Goal: Navigation & Orientation: Find specific page/section

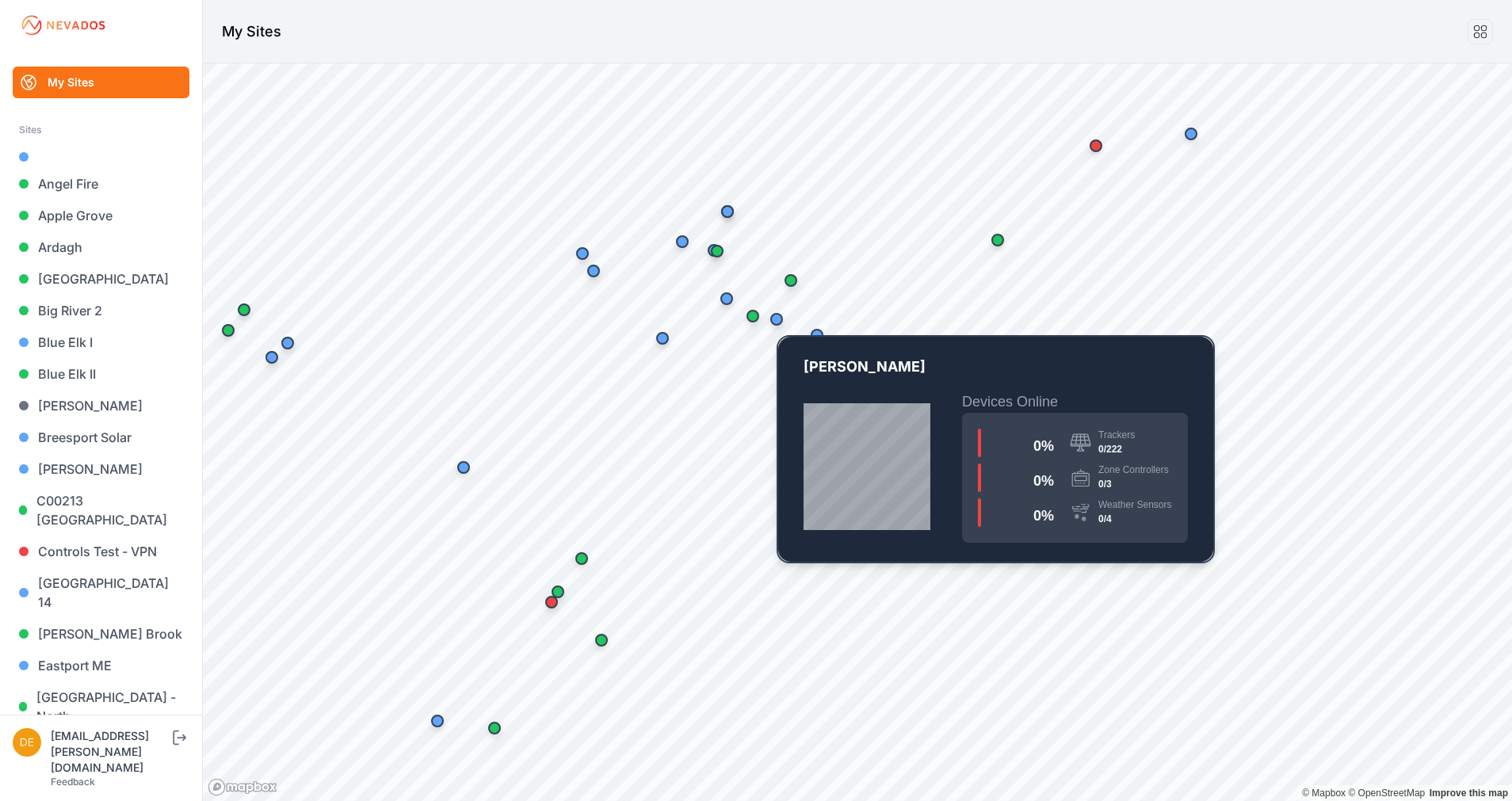
click at [785, 324] on div "Map marker" at bounding box center [776, 319] width 32 height 32
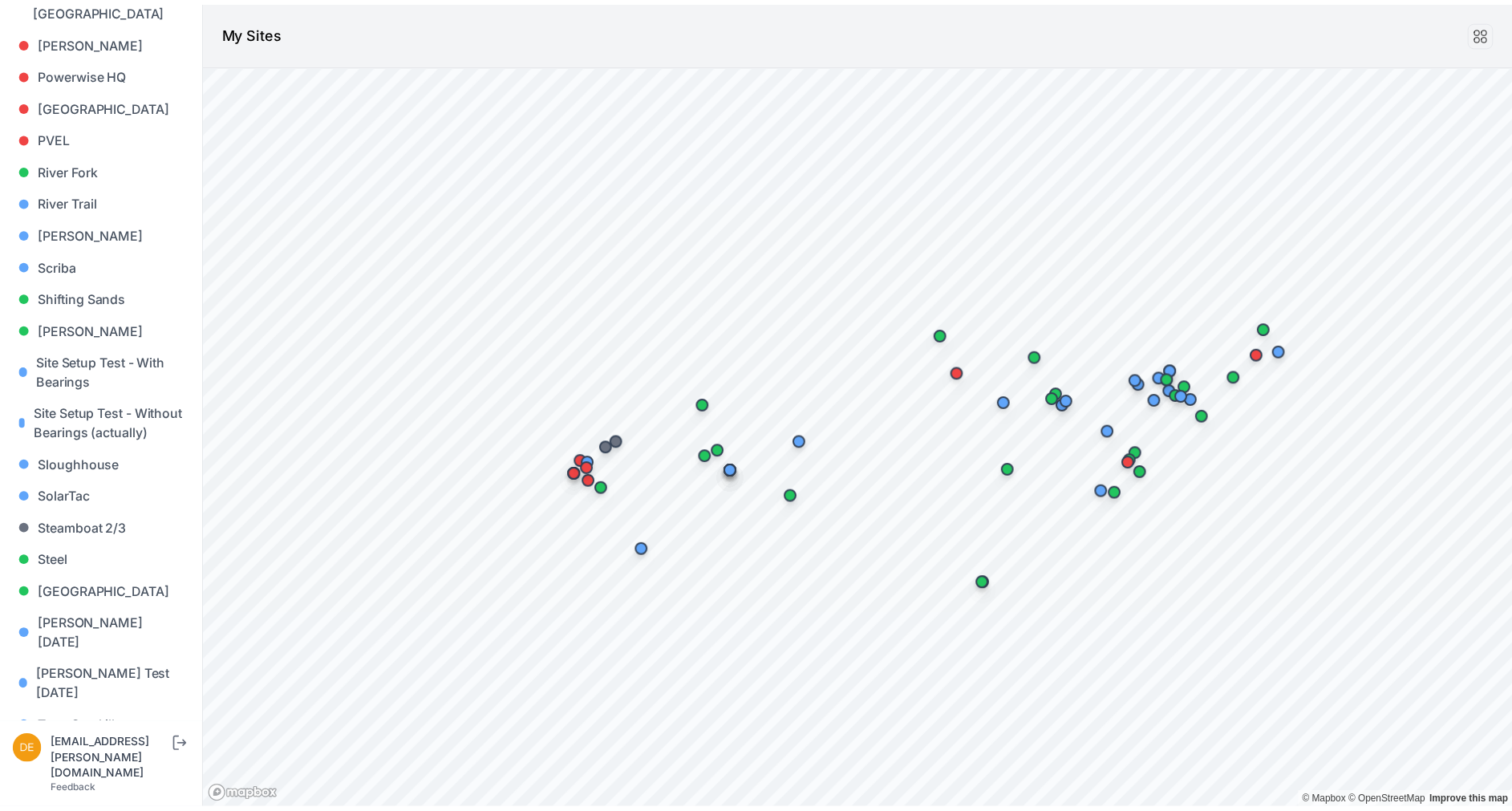
scroll to position [1462, 0]
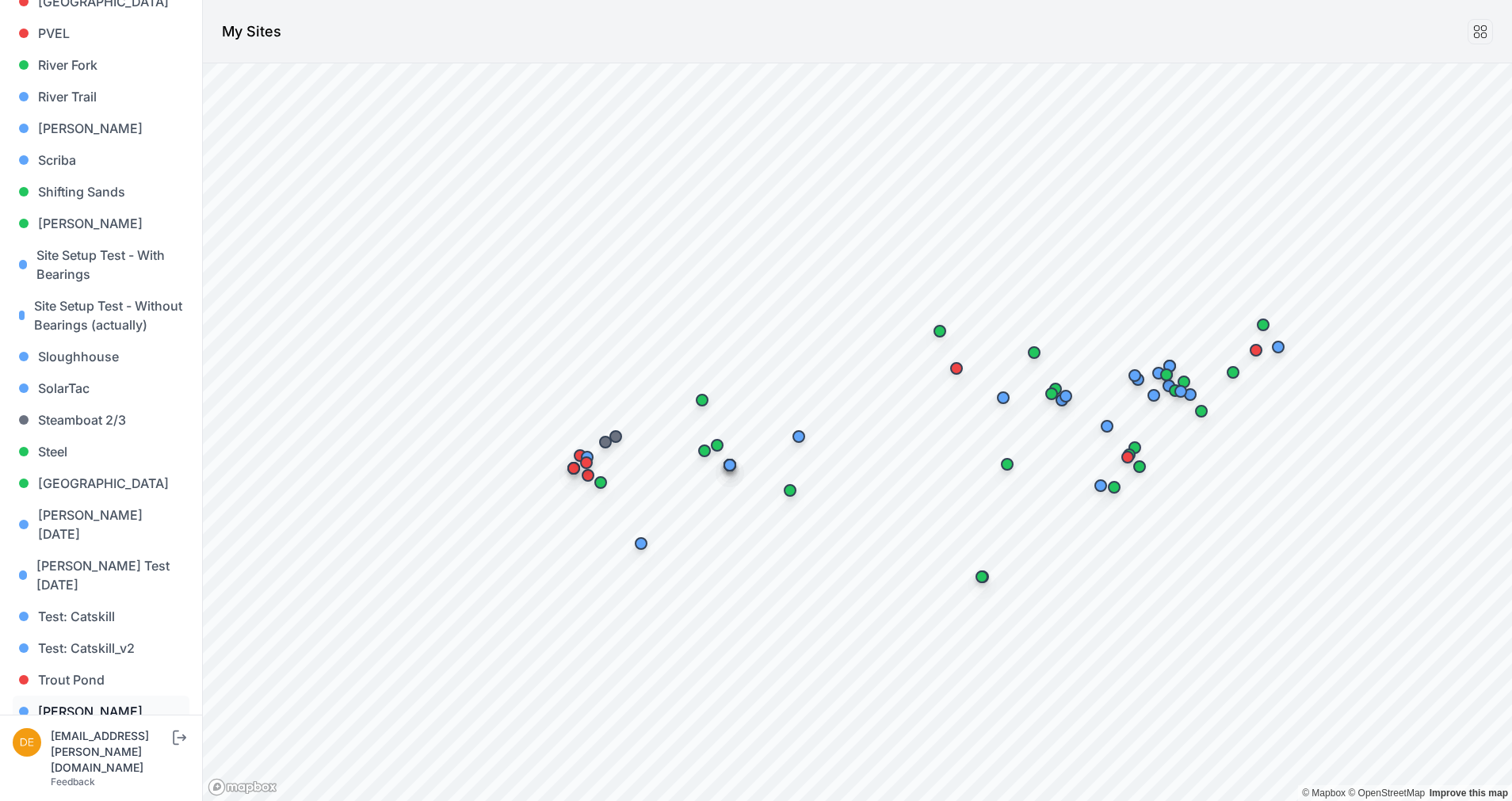
click at [80, 696] on link "[PERSON_NAME]" at bounding box center [101, 711] width 177 height 32
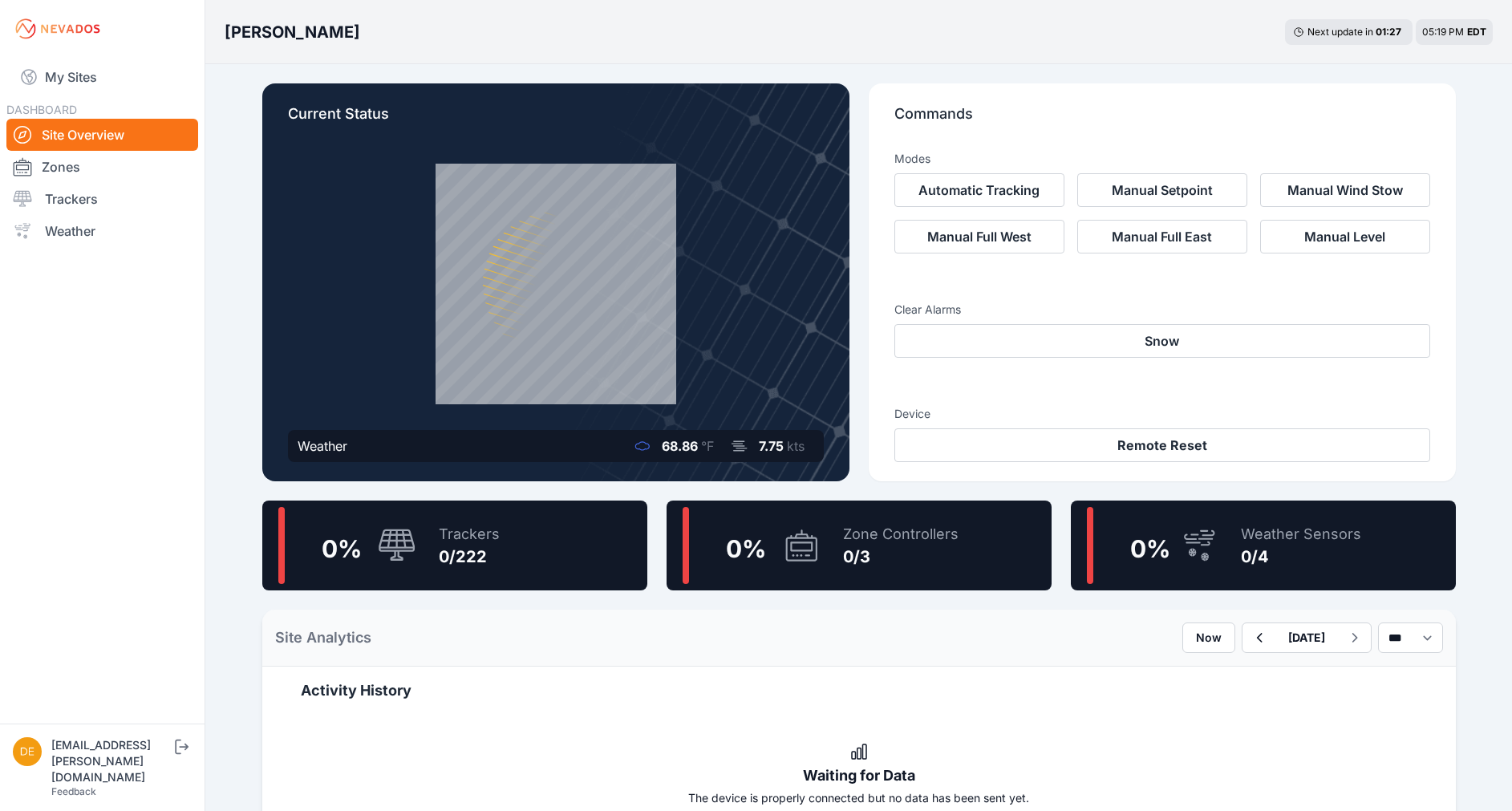
click at [786, 555] on icon at bounding box center [801, 546] width 31 height 31
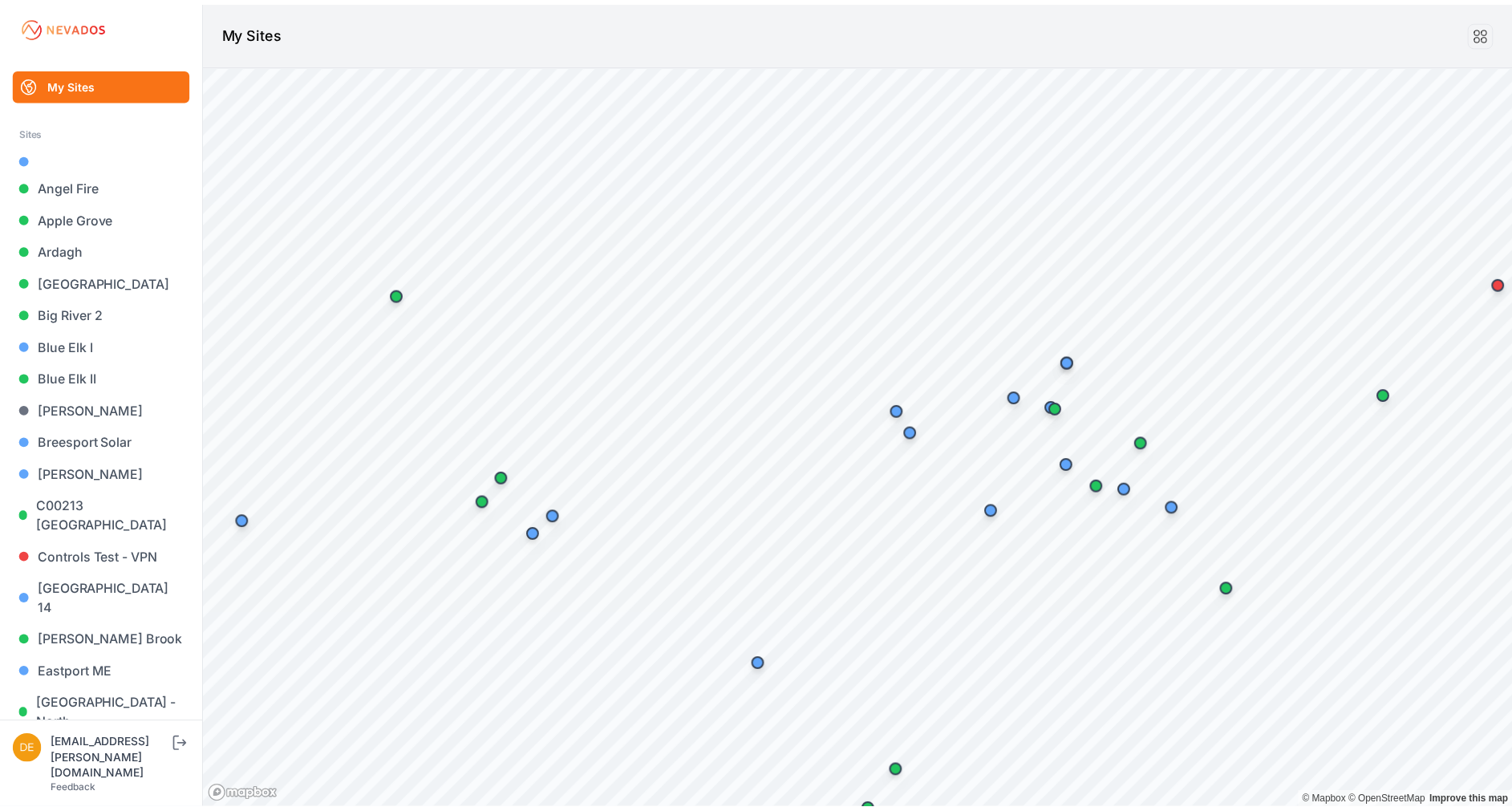
scroll to position [1462, 0]
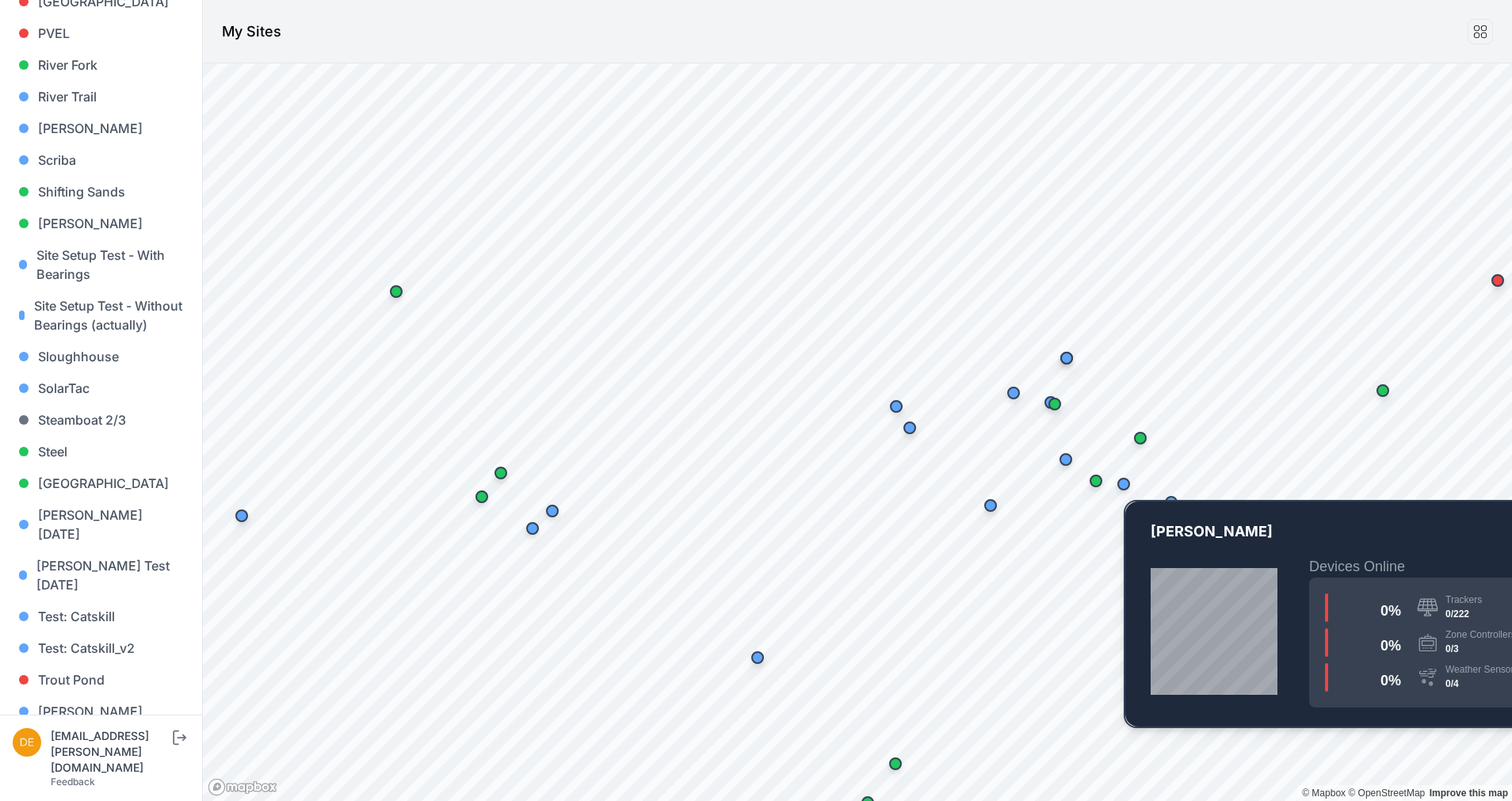
click at [1121, 484] on div "Map marker" at bounding box center [1124, 484] width 13 height 13
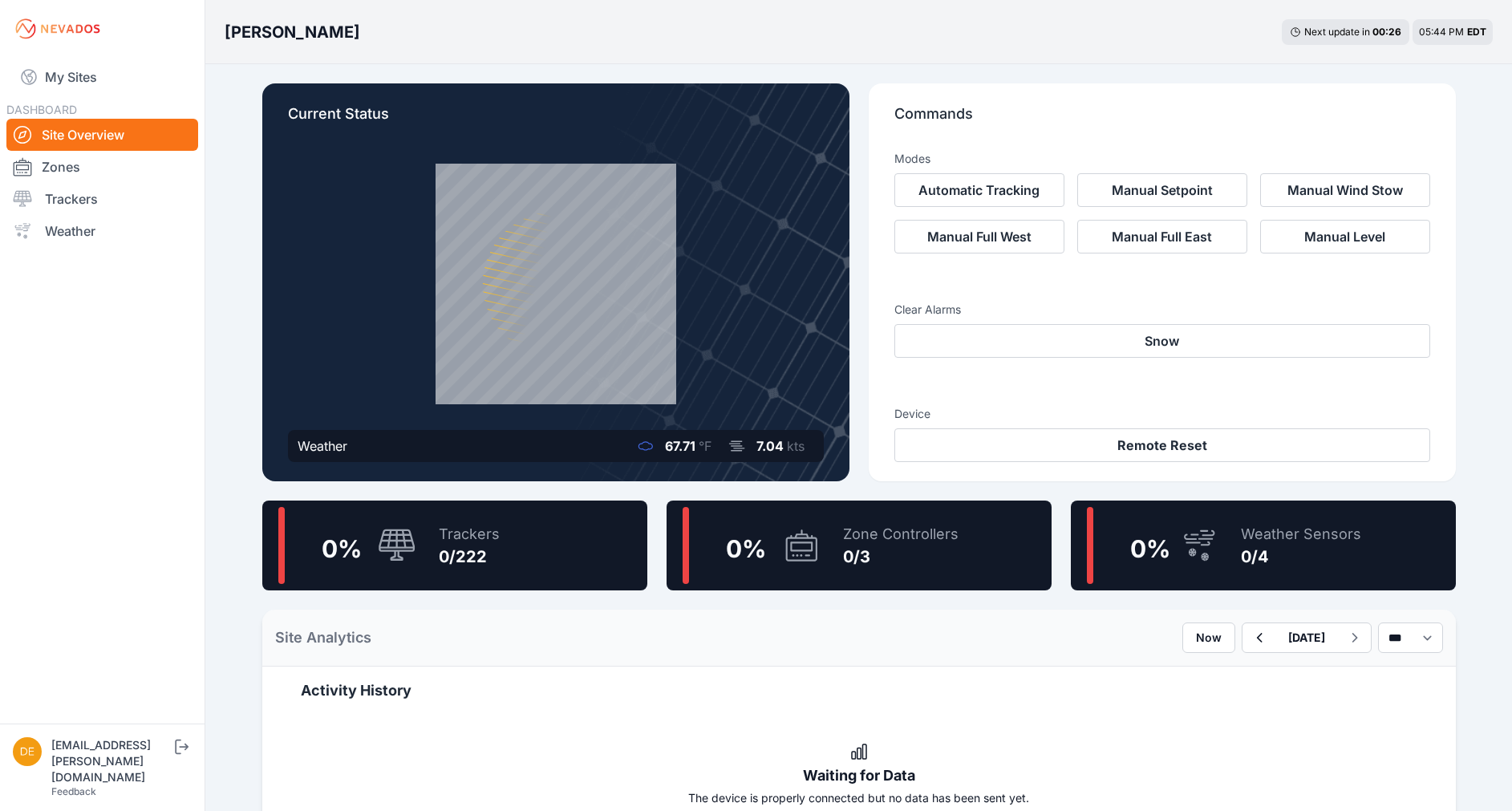
click at [827, 542] on div "Zone Controllers 0/3" at bounding box center [892, 546] width 131 height 77
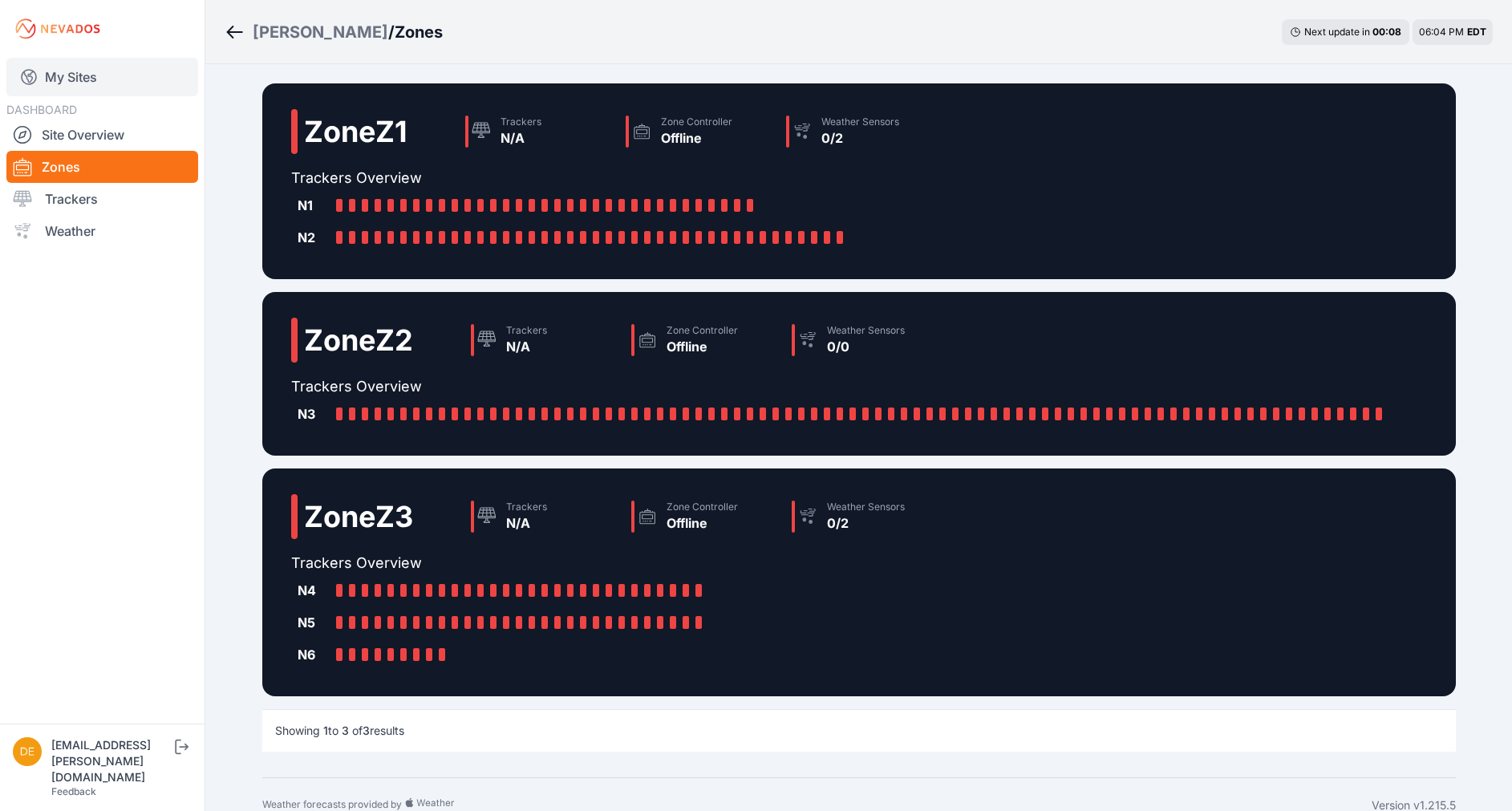
click at [117, 69] on link "My Sites" at bounding box center [102, 77] width 192 height 39
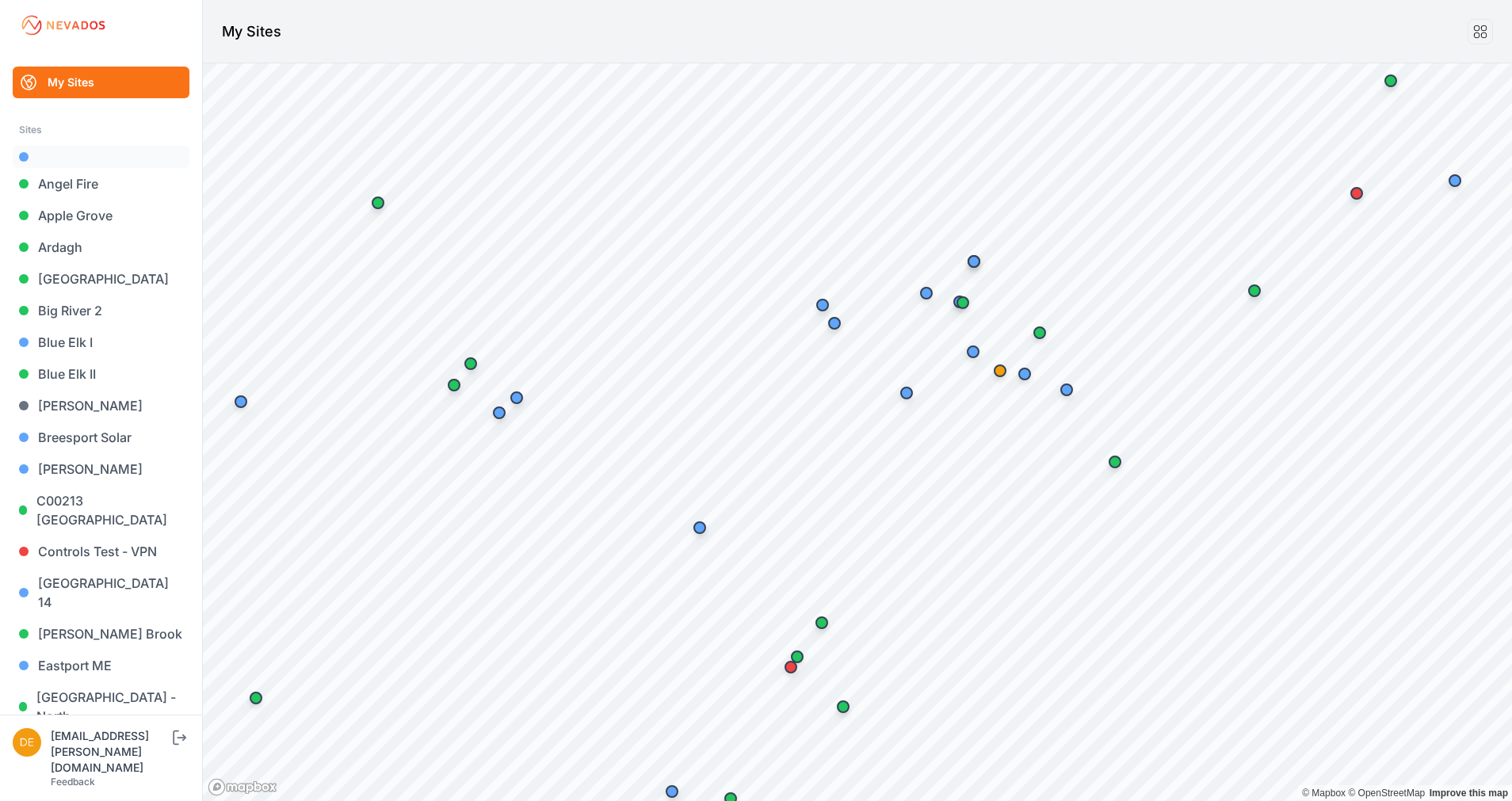
click at [52, 152] on link at bounding box center [101, 157] width 177 height 22
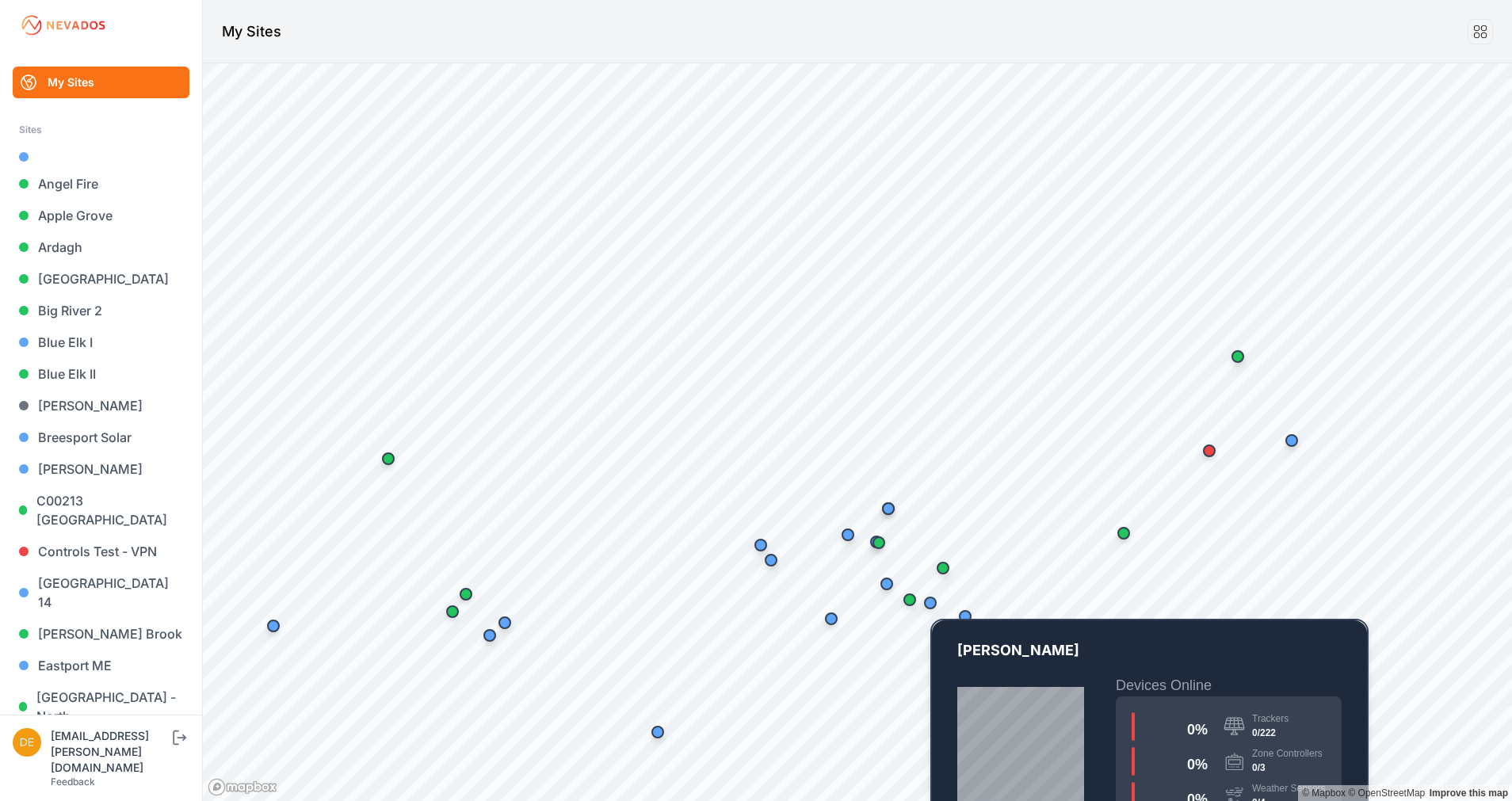
click at [933, 606] on div "Map marker" at bounding box center [931, 603] width 13 height 13
